Goal: Obtain resource: Obtain resource

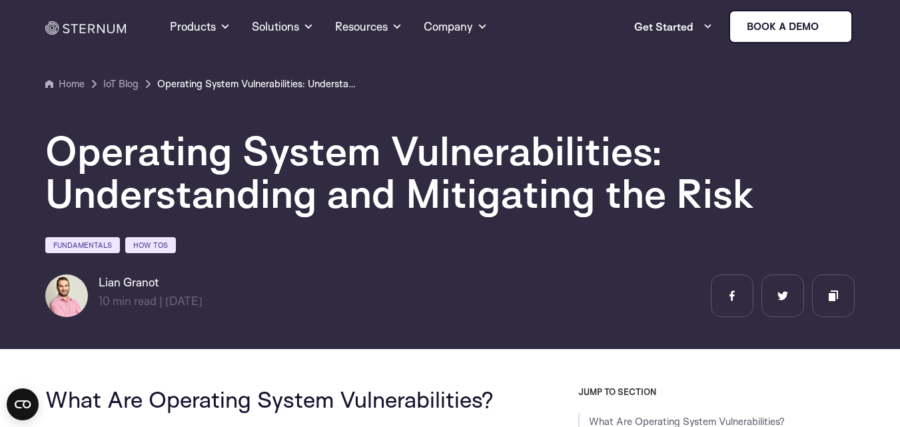
drag, startPoint x: 716, startPoint y: 51, endPoint x: 604, endPoint y: 71, distance: 113.9
click at [485, 290] on div "[PERSON_NAME] 10 min read | min read | [DATE]" at bounding box center [450, 296] width 810 height 43
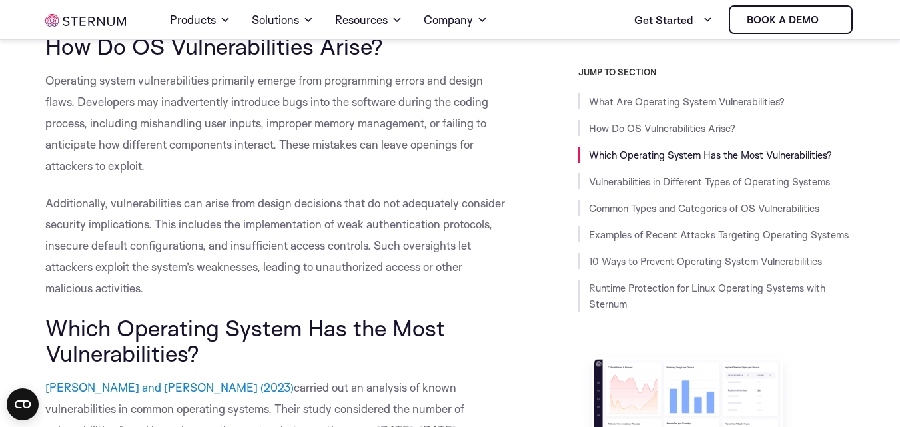
scroll to position [660, 0]
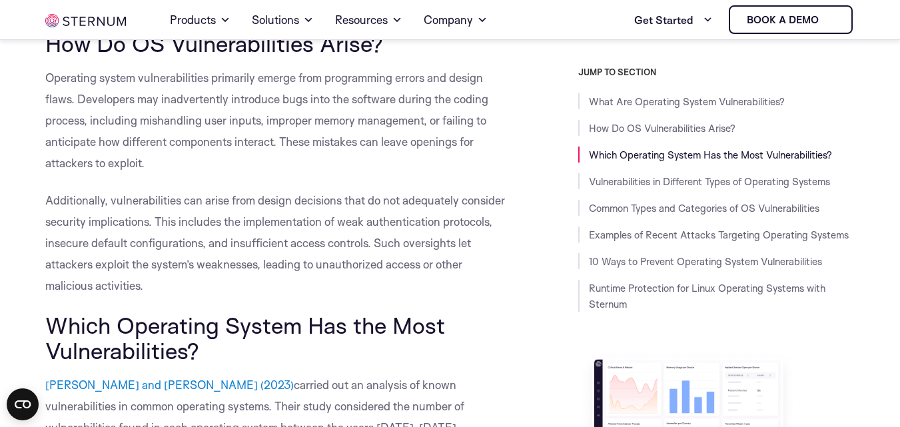
click at [770, 391] on img at bounding box center [695, 432] width 233 height 166
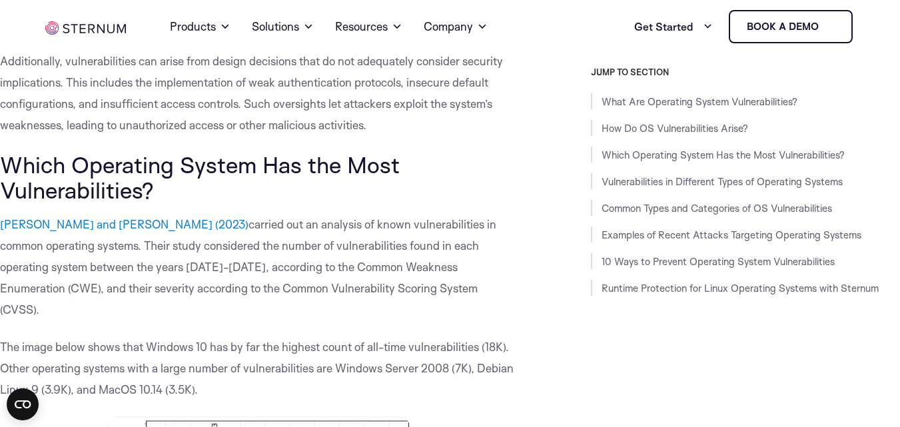
click at [227, 229] on span "carried out an analysis of known vulnerabilities in common operating systems. T…" at bounding box center [248, 266] width 497 height 99
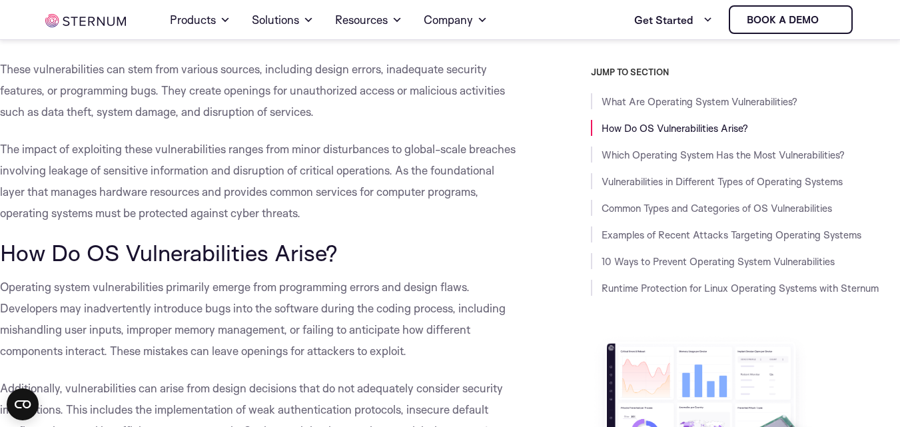
scroll to position [407, 0]
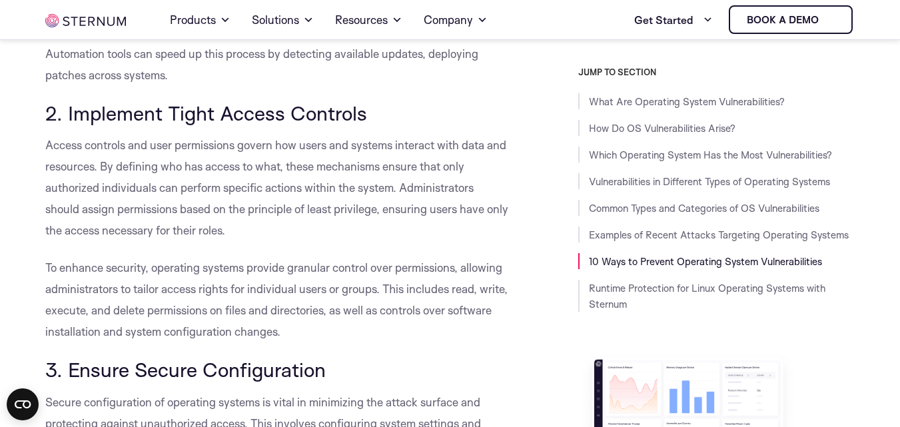
scroll to position [5792, 0]
